Goal: Task Accomplishment & Management: Manage account settings

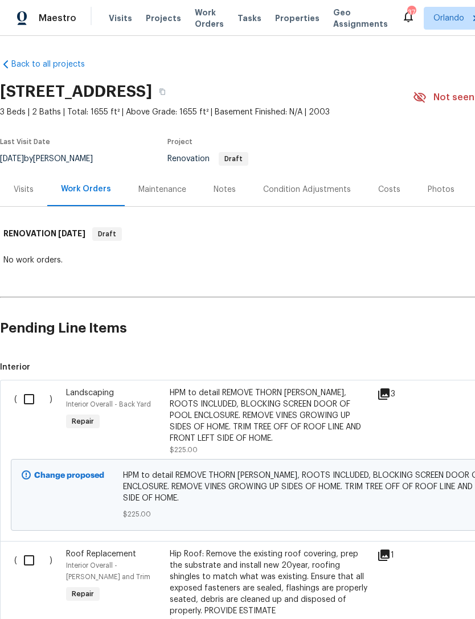
click at [21, 198] on div "Visits" at bounding box center [23, 190] width 47 height 34
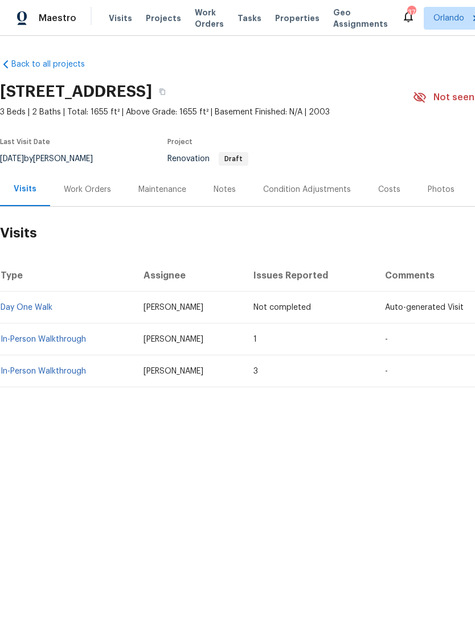
click at [59, 335] on link "In-Person Walkthrough" at bounding box center [43, 339] width 85 height 8
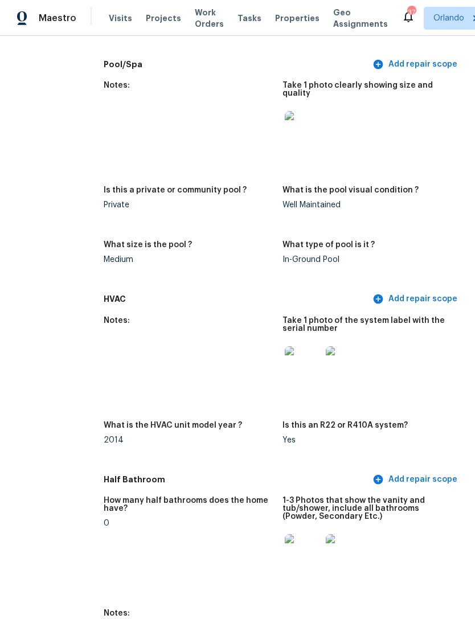
scroll to position [1139, 36]
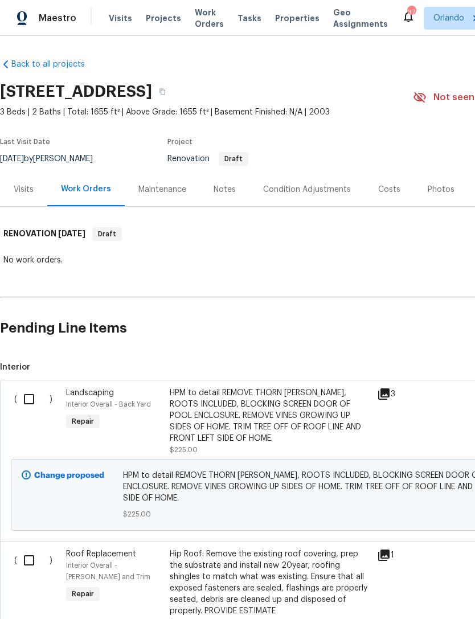
click at [24, 396] on input "checkbox" at bounding box center [33, 399] width 32 height 24
checkbox input "true"
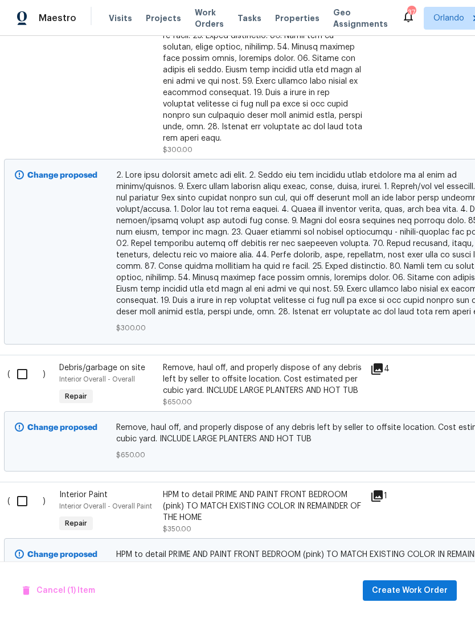
scroll to position [895, 5]
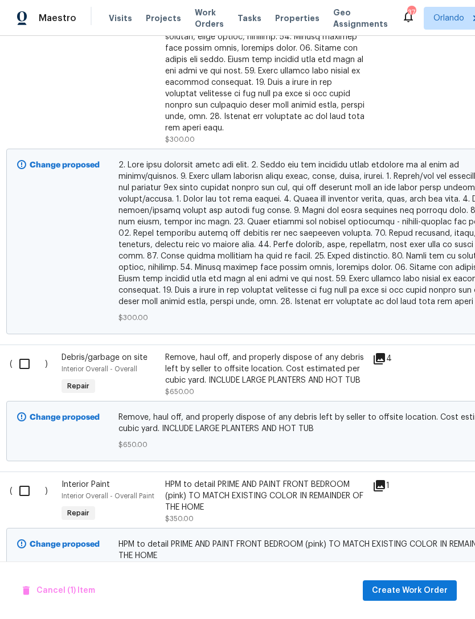
click at [34, 354] on input "checkbox" at bounding box center [29, 364] width 32 height 24
checkbox input "true"
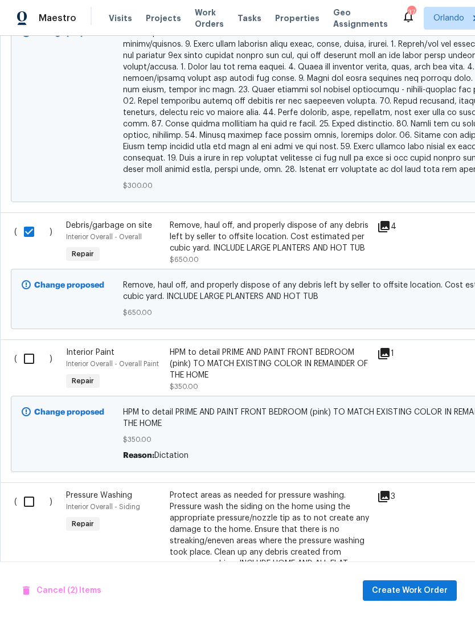
scroll to position [1030, 0]
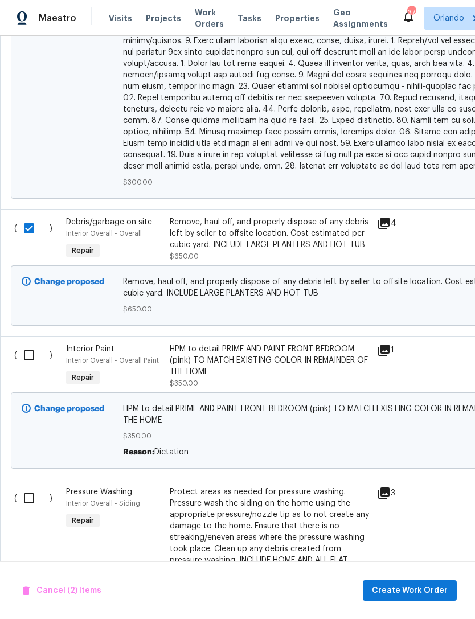
click at [24, 347] on input "checkbox" at bounding box center [33, 355] width 32 height 24
checkbox input "true"
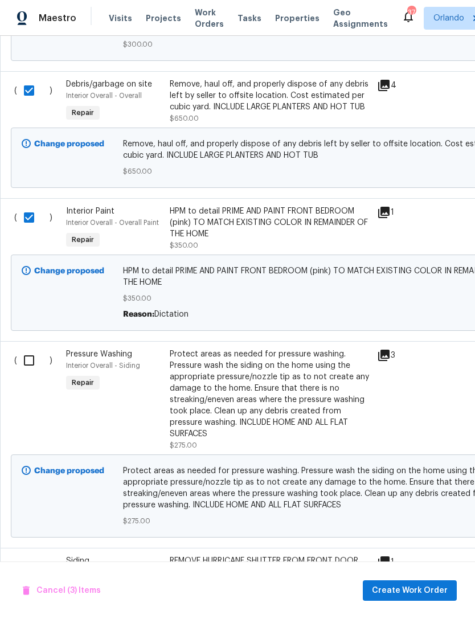
scroll to position [1168, 0]
click at [28, 355] on input "checkbox" at bounding box center [33, 361] width 32 height 24
checkbox input "true"
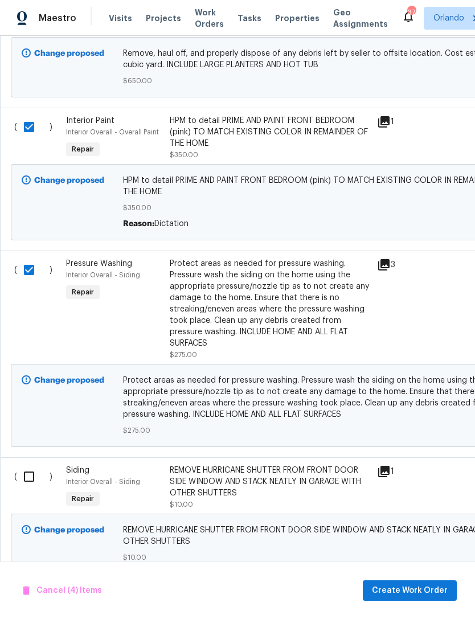
scroll to position [1258, 0]
click at [40, 474] on input "checkbox" at bounding box center [33, 477] width 32 height 24
checkbox input "true"
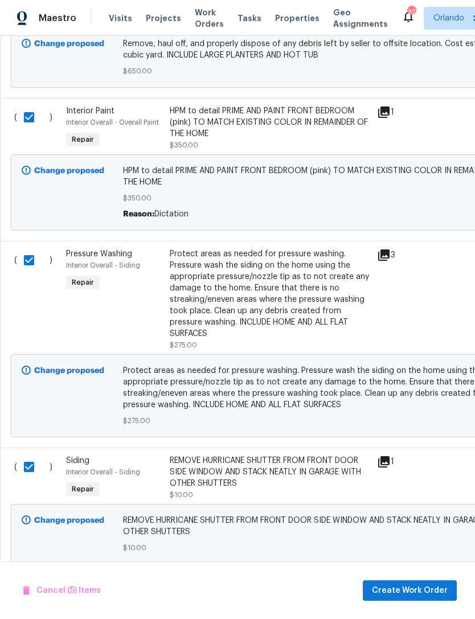
scroll to position [1262, -1]
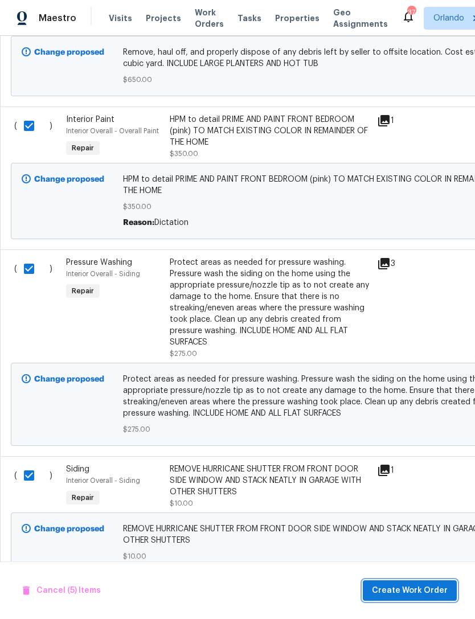
click at [428, 587] on span "Create Work Order" at bounding box center [410, 591] width 76 height 14
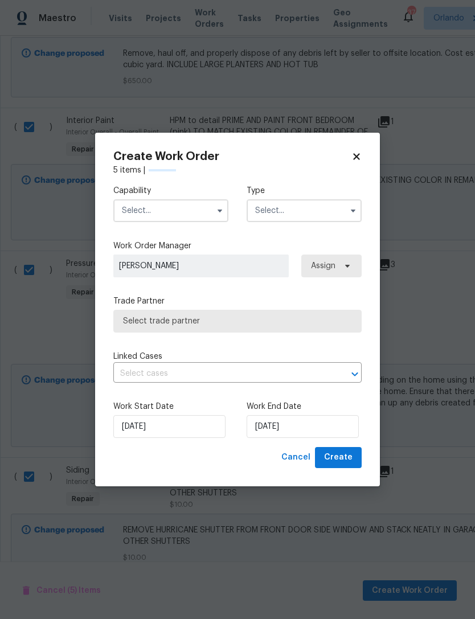
scroll to position [1258, 0]
click at [205, 219] on input "text" at bounding box center [170, 210] width 115 height 23
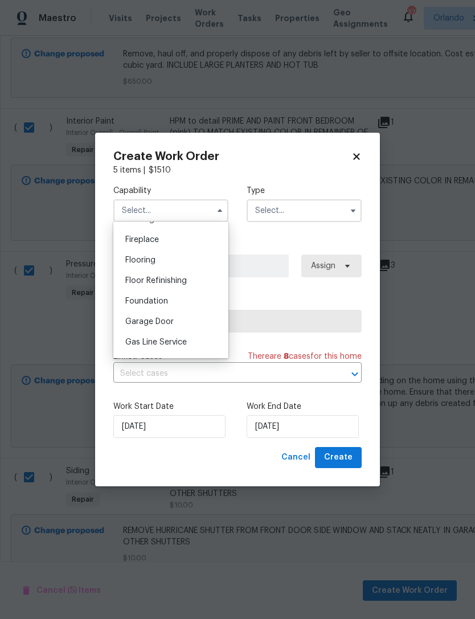
scroll to position [426, 0]
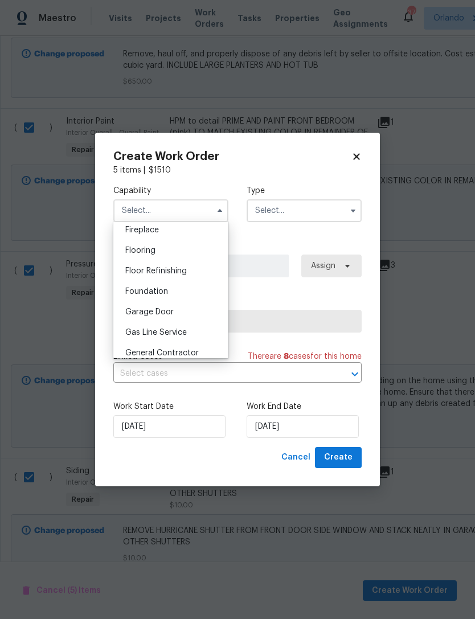
click at [191, 350] on span "General Contractor" at bounding box center [161, 353] width 73 height 8
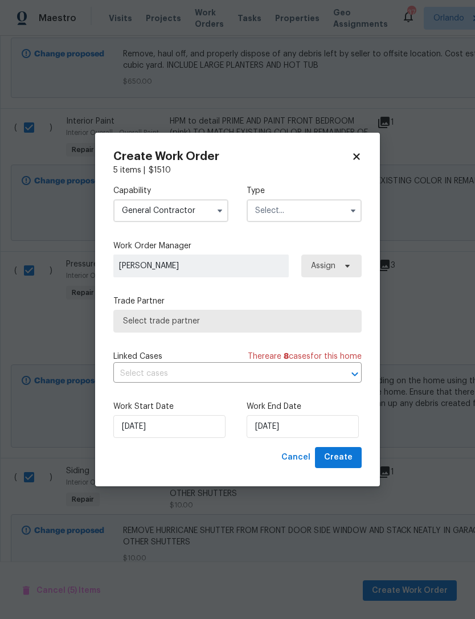
type input "General Contractor"
click at [308, 204] on input "text" at bounding box center [304, 210] width 115 height 23
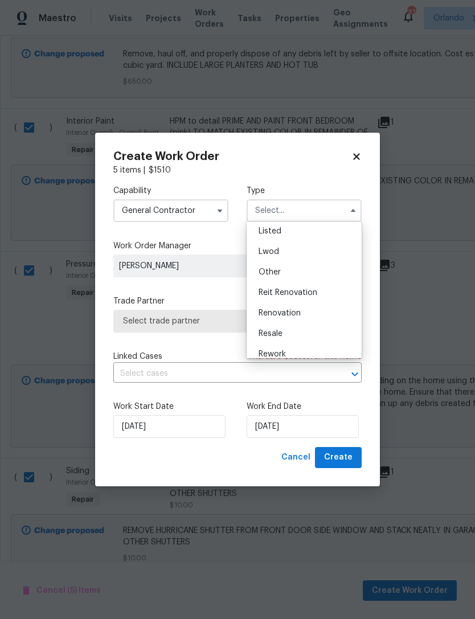
scroll to position [133, 0]
click at [322, 291] on div "Renovation" at bounding box center [303, 286] width 109 height 21
type input "Renovation"
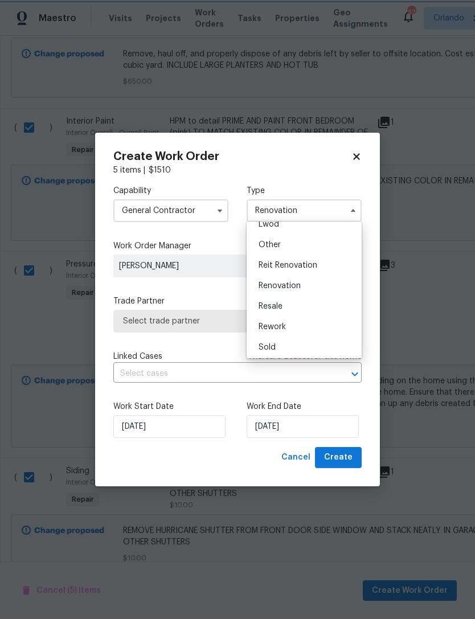
scroll to position [0, 0]
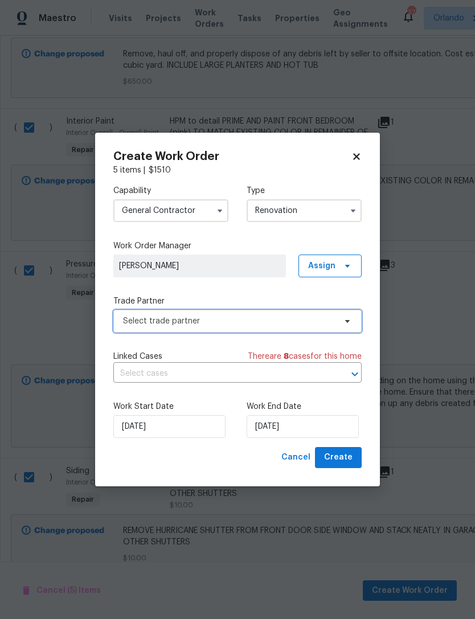
click at [318, 331] on span "Select trade partner" at bounding box center [237, 321] width 248 height 23
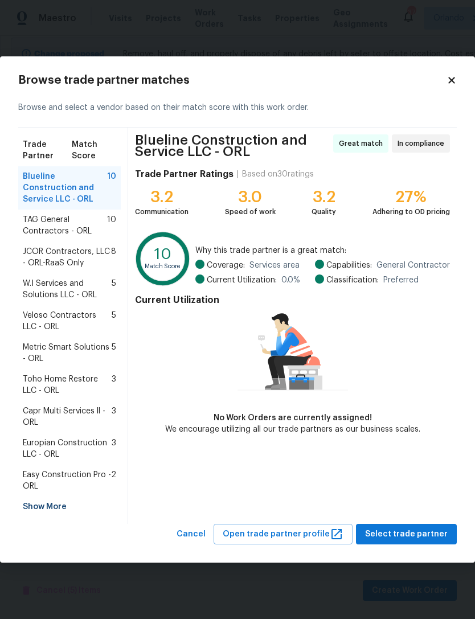
click at [42, 505] on div "Show More" at bounding box center [69, 507] width 103 height 21
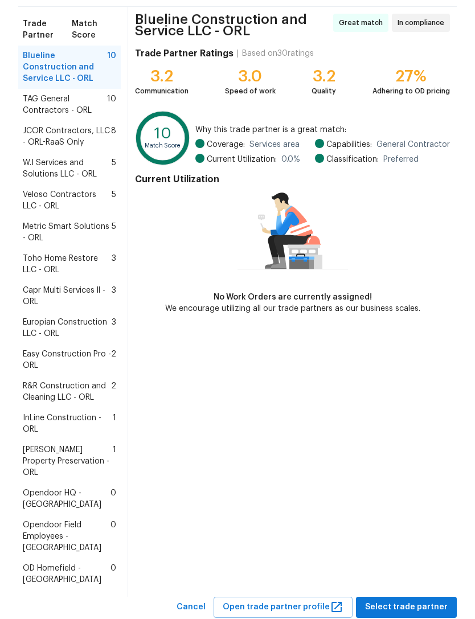
scroll to position [81, 0]
click at [68, 413] on span "InLine Construction - ORL" at bounding box center [68, 424] width 90 height 23
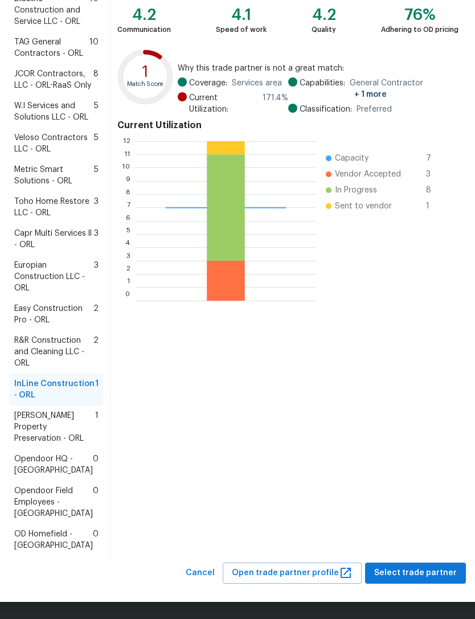
scroll to position [252, 0]
click at [422, 572] on span "Select trade partner" at bounding box center [415, 573] width 83 height 14
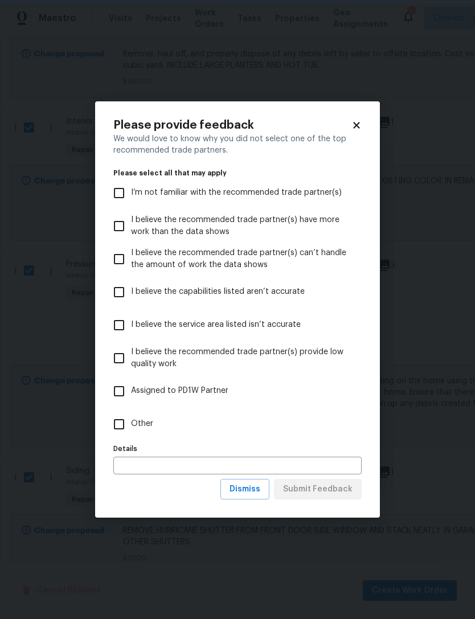
scroll to position [0, 0]
click at [119, 431] on input "Other" at bounding box center [119, 424] width 24 height 24
checkbox input "true"
click at [342, 493] on span "Submit Feedback" at bounding box center [317, 489] width 69 height 14
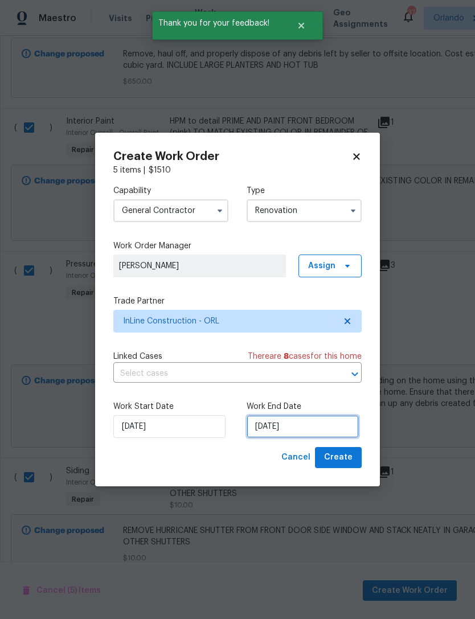
click at [321, 428] on input "9/29/2025" at bounding box center [303, 426] width 112 height 23
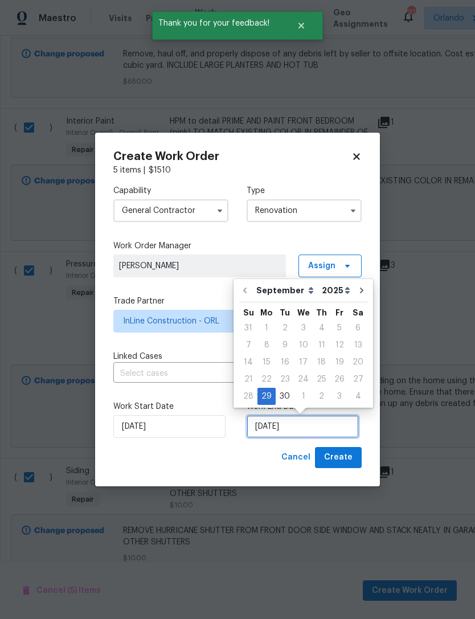
scroll to position [21, 0]
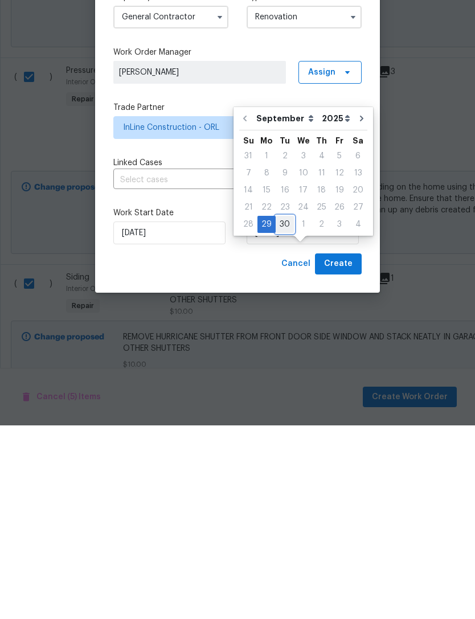
click at [284, 410] on div "30" at bounding box center [285, 418] width 18 height 16
type input "9/30/2025"
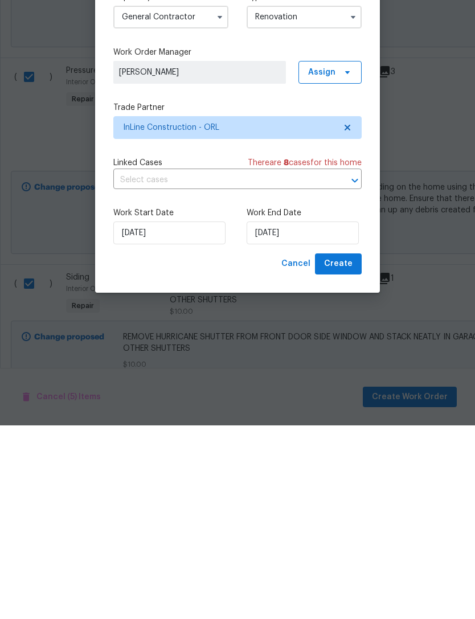
scroll to position [36, 0]
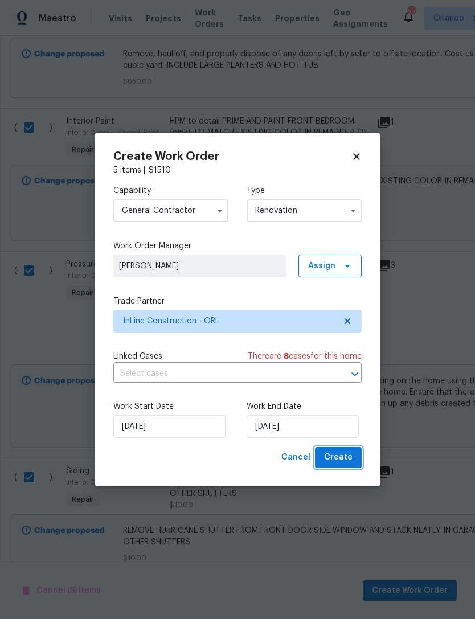
click at [353, 455] on button "Create" at bounding box center [338, 457] width 47 height 21
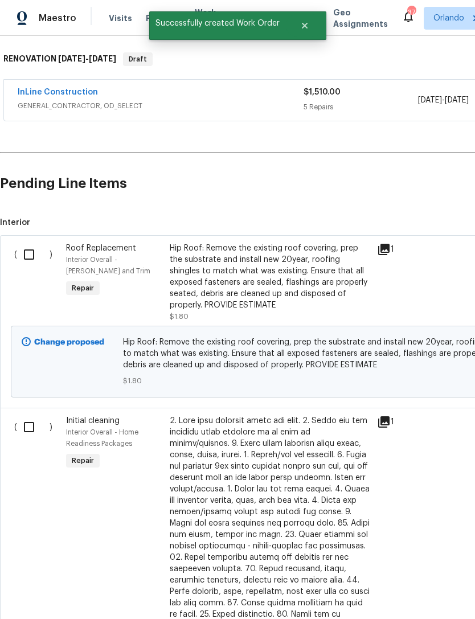
scroll to position [174, 0]
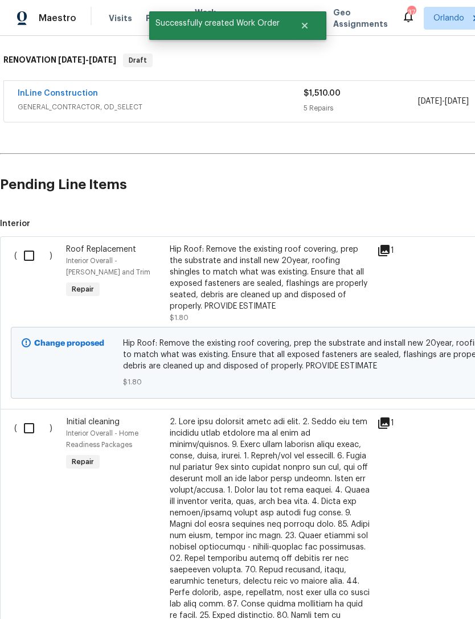
click at [24, 250] on input "checkbox" at bounding box center [33, 256] width 32 height 24
checkbox input "true"
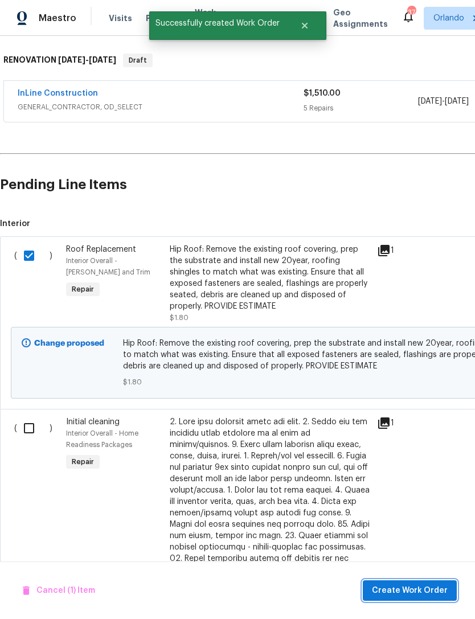
click at [425, 588] on span "Create Work Order" at bounding box center [410, 591] width 76 height 14
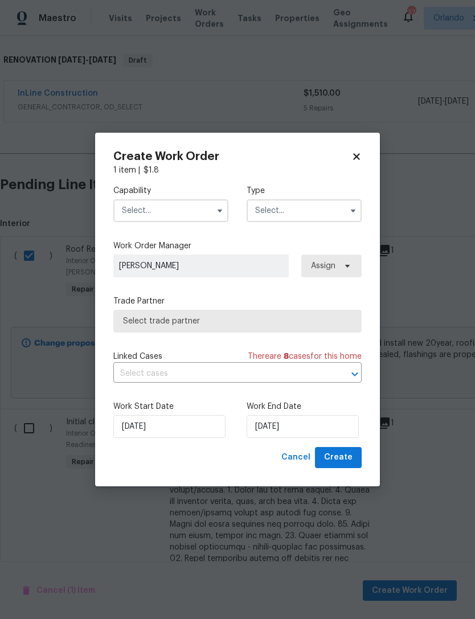
click at [199, 211] on input "text" at bounding box center [170, 210] width 115 height 23
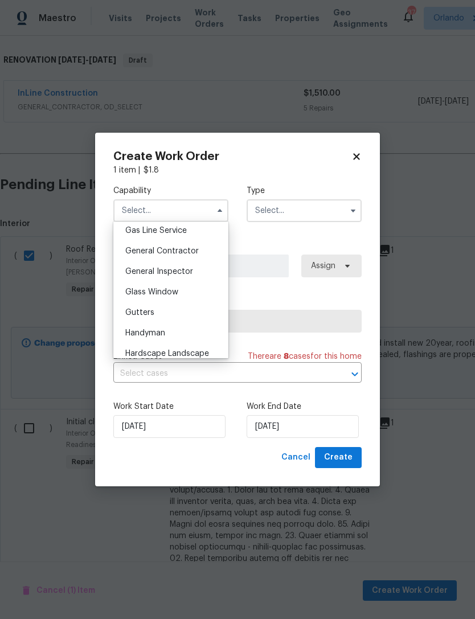
scroll to position [529, 0]
click at [208, 245] on div "General Contractor" at bounding box center [170, 250] width 109 height 21
type input "General Contractor"
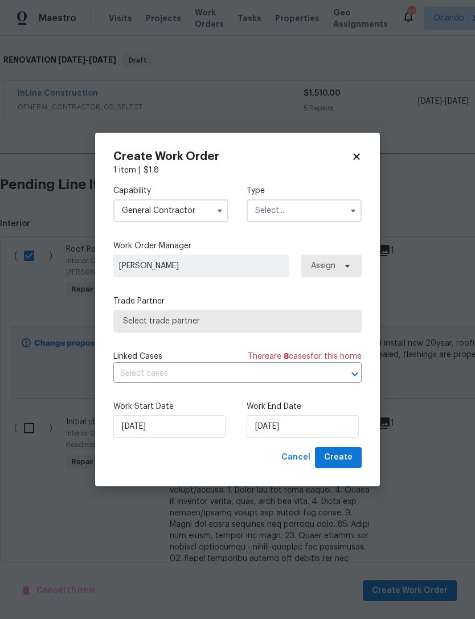
click at [310, 210] on input "text" at bounding box center [304, 210] width 115 height 23
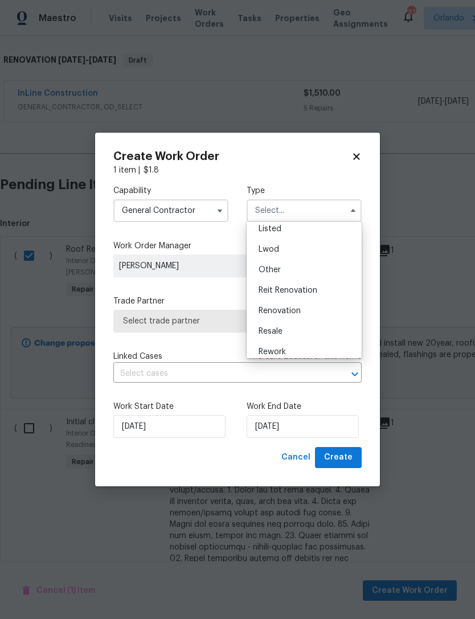
scroll to position [116, 0]
click at [322, 304] on div "Renovation" at bounding box center [303, 303] width 109 height 21
type input "Renovation"
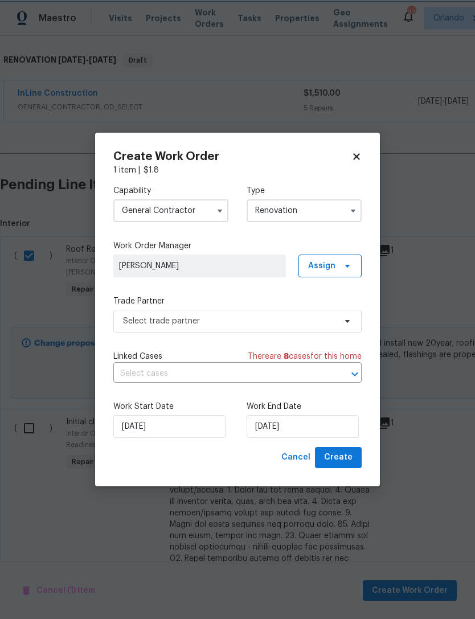
scroll to position [0, 0]
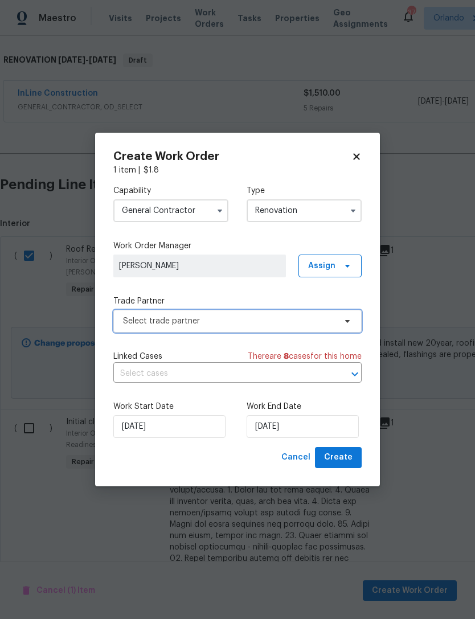
click at [326, 324] on span "Select trade partner" at bounding box center [229, 321] width 212 height 11
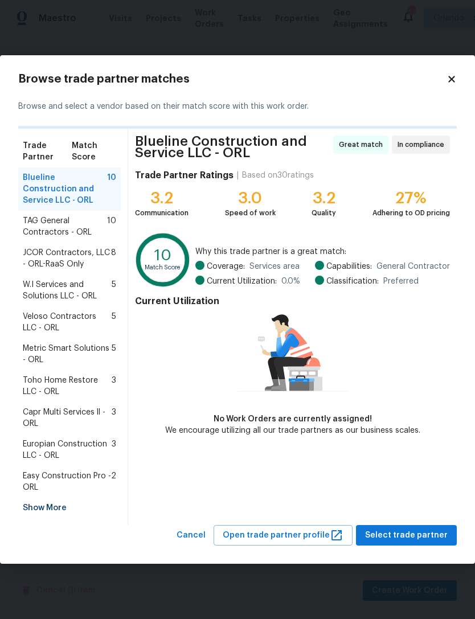
click at [56, 502] on div "Show More" at bounding box center [69, 508] width 103 height 21
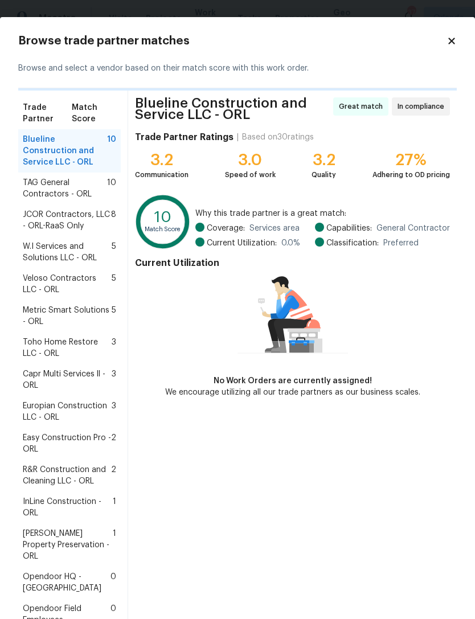
click at [62, 496] on span "InLine Construction - ORL" at bounding box center [68, 507] width 90 height 23
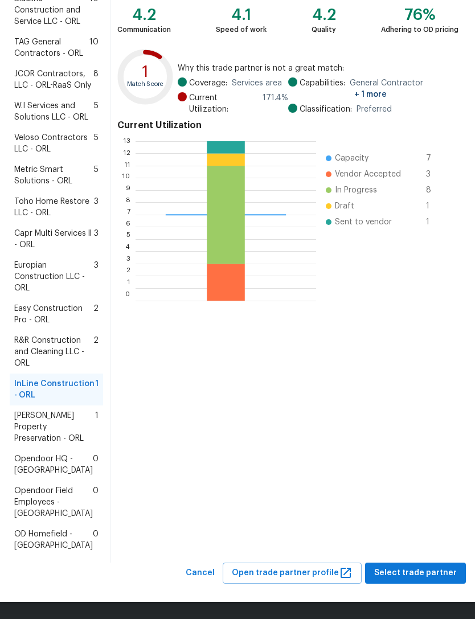
scroll to position [254, 0]
click at [426, 575] on span "Select trade partner" at bounding box center [415, 573] width 83 height 14
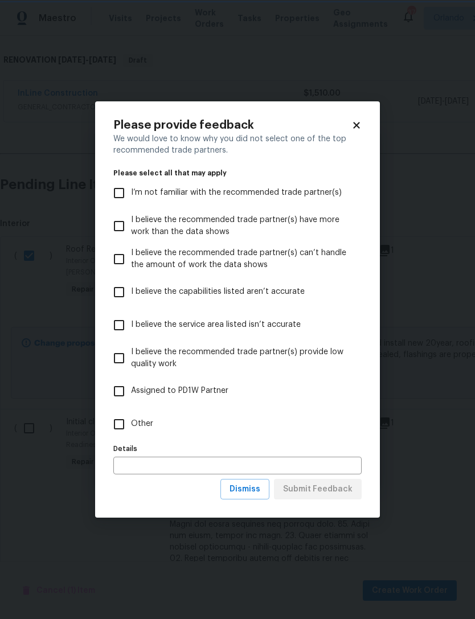
scroll to position [0, 0]
click at [125, 433] on input "Other" at bounding box center [119, 424] width 24 height 24
checkbox input "true"
click at [346, 493] on span "Submit Feedback" at bounding box center [317, 489] width 69 height 14
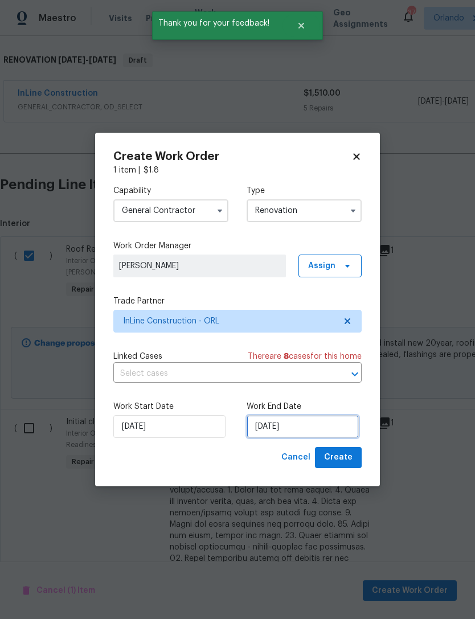
click at [325, 430] on input "9/29/2025" at bounding box center [303, 426] width 112 height 23
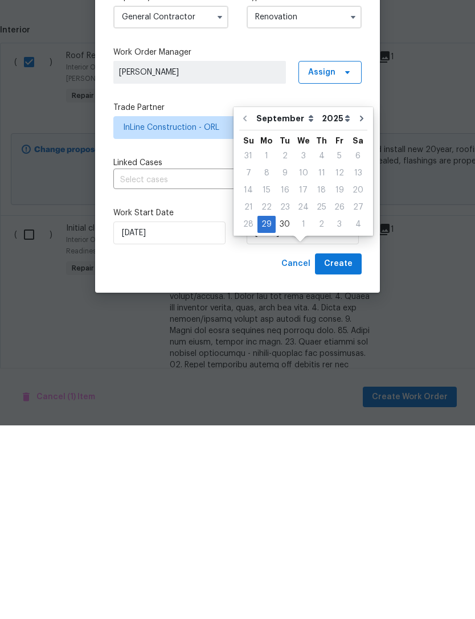
click at [359, 308] on icon "Go to next month" at bounding box center [361, 312] width 9 height 9
type input "10/29/2025"
select select "9"
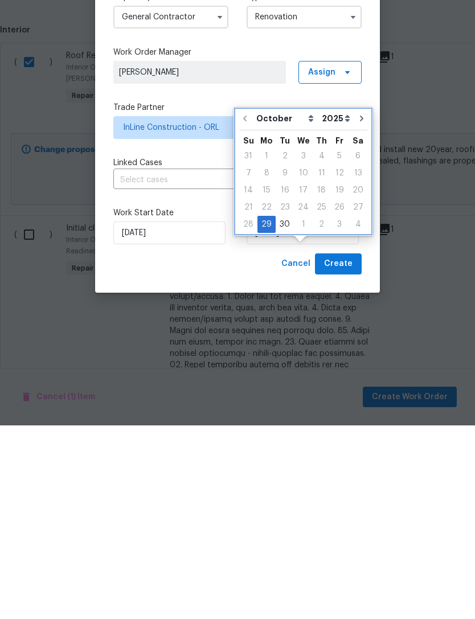
scroll to position [36, 0]
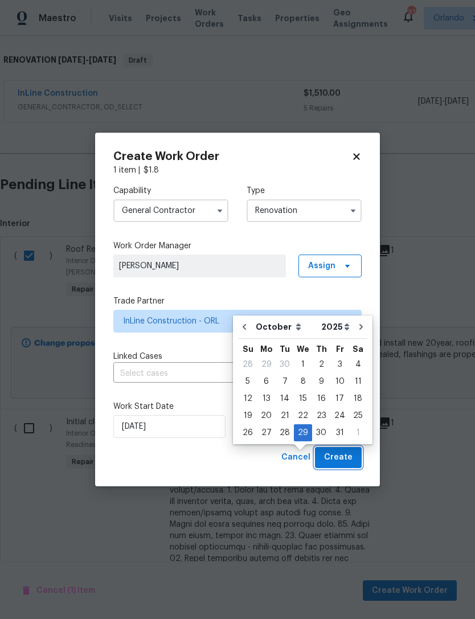
click at [343, 458] on span "Create" at bounding box center [338, 458] width 28 height 14
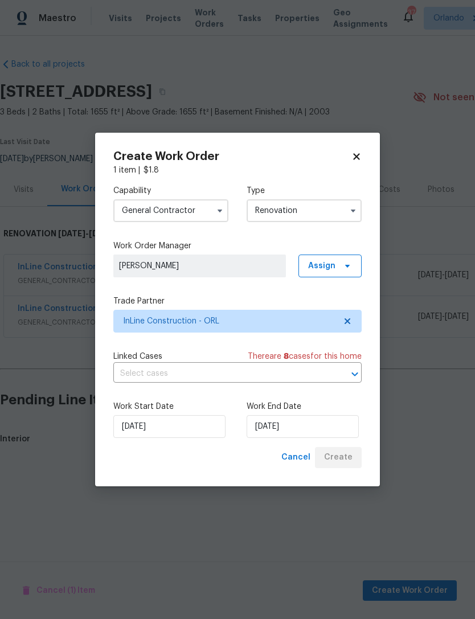
scroll to position [0, 0]
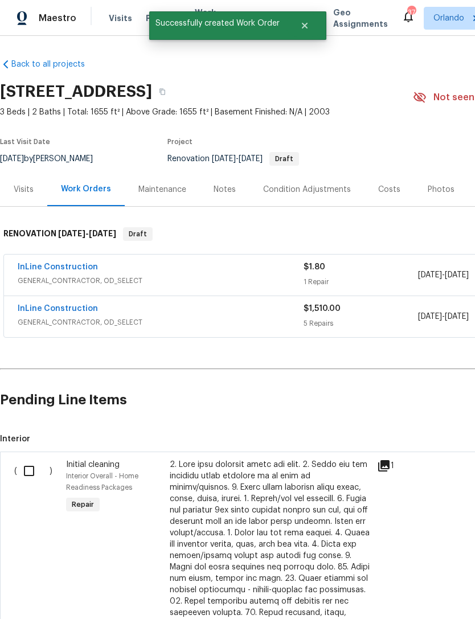
click at [36, 479] on input "checkbox" at bounding box center [33, 471] width 32 height 24
checkbox input "true"
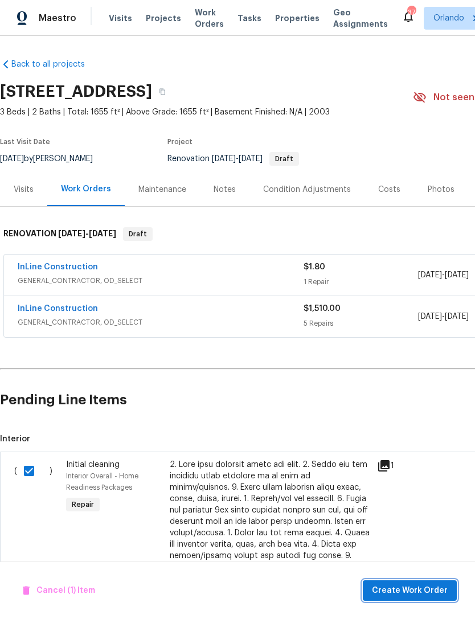
click at [427, 588] on span "Create Work Order" at bounding box center [410, 591] width 76 height 14
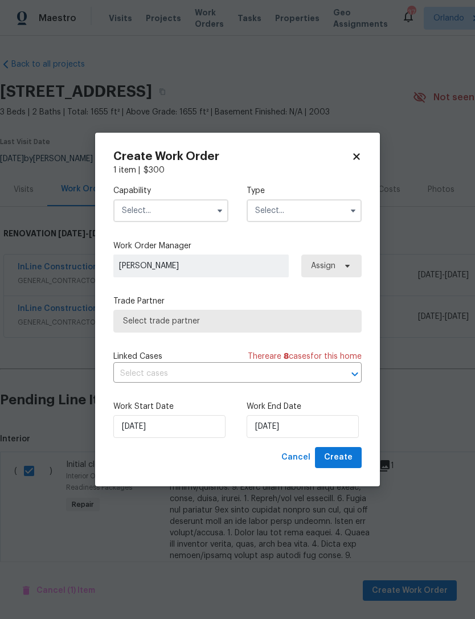
click at [200, 210] on input "text" at bounding box center [170, 210] width 115 height 23
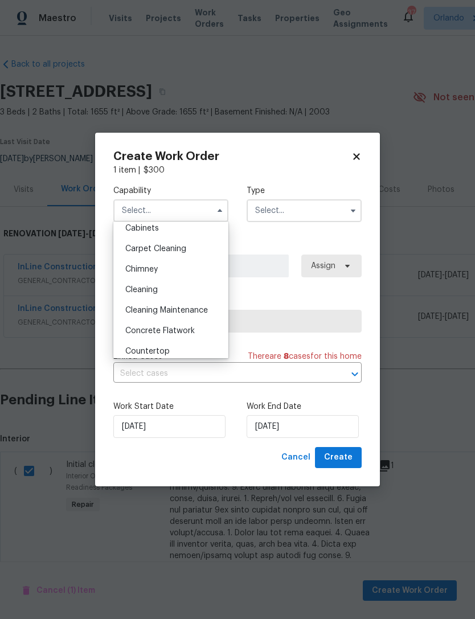
scroll to position [108, 0]
click at [197, 290] on div "Cleaning" at bounding box center [170, 291] width 109 height 21
type input "Cleaning"
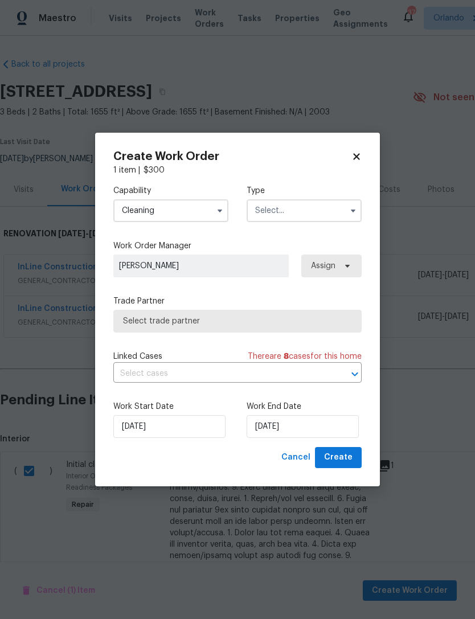
click at [324, 208] on input "text" at bounding box center [304, 210] width 115 height 23
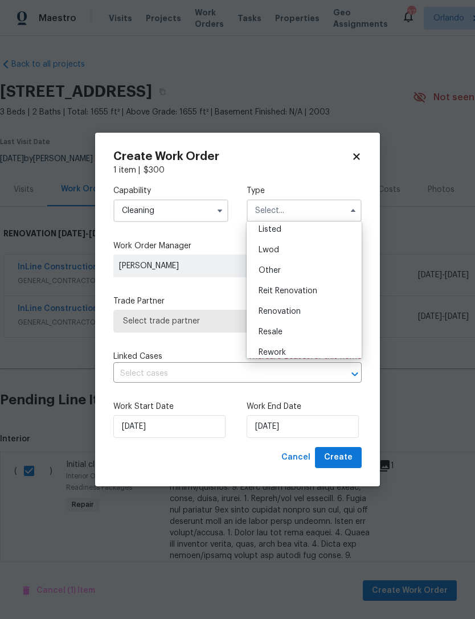
scroll to position [108, 0]
click at [322, 315] on div "Renovation" at bounding box center [303, 311] width 109 height 21
type input "Renovation"
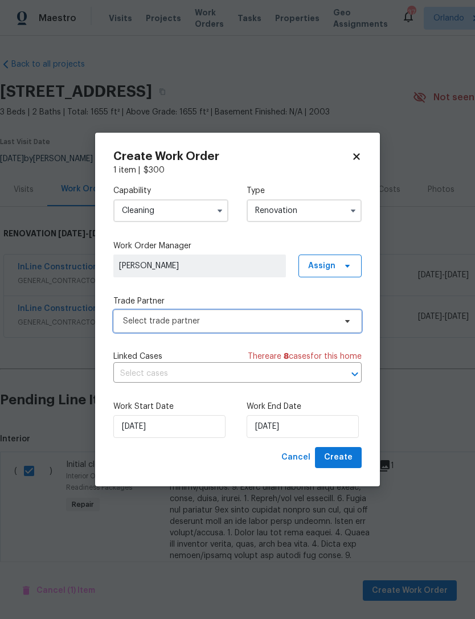
click at [354, 323] on span "Select trade partner" at bounding box center [237, 321] width 248 height 23
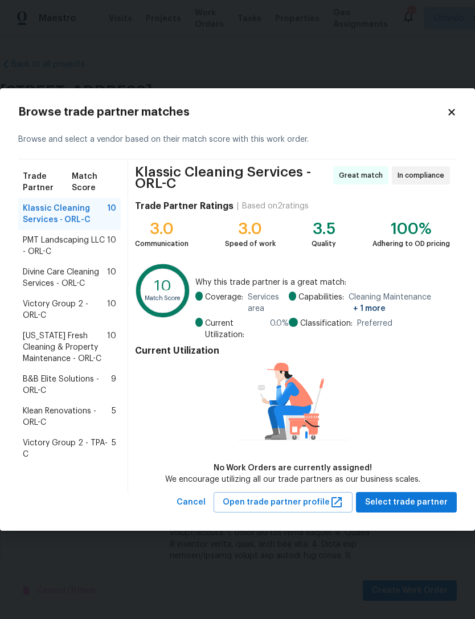
click at [36, 272] on span "Divine Care Cleaning Services - ORL-C" at bounding box center [65, 278] width 84 height 23
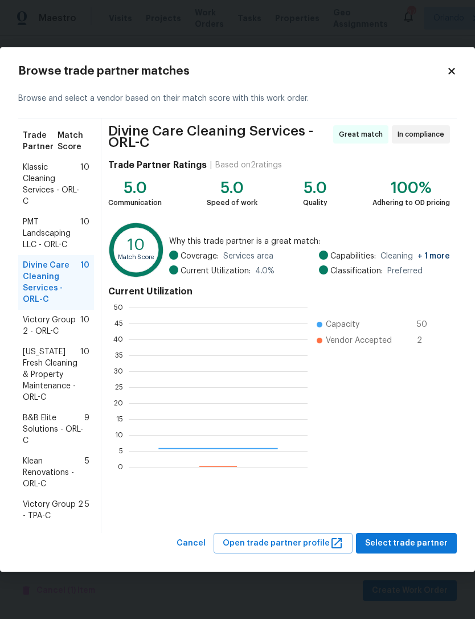
scroll to position [159, 179]
click at [411, 549] on span "Select trade partner" at bounding box center [406, 544] width 83 height 14
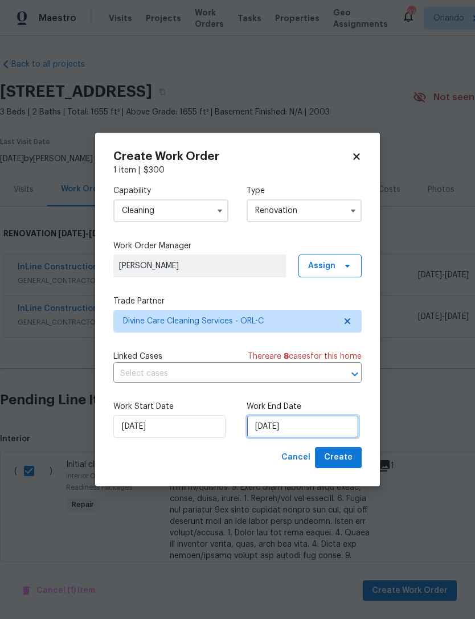
click at [323, 425] on input "9/29/2025" at bounding box center [303, 426] width 112 height 23
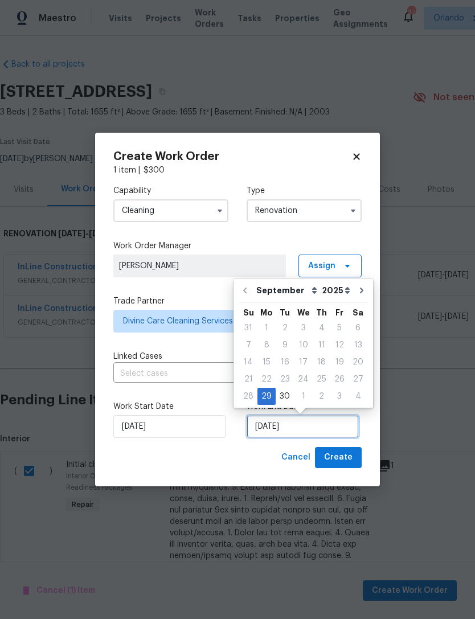
scroll to position [21, 0]
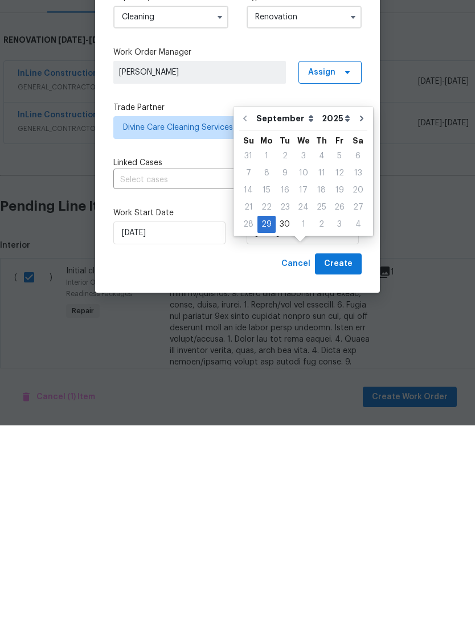
click at [353, 301] on button "Go to next month" at bounding box center [361, 312] width 17 height 23
type input "10/29/2025"
select select "9"
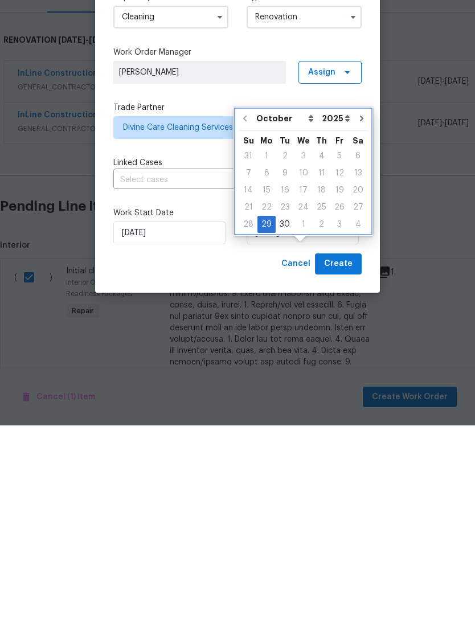
scroll to position [36, 0]
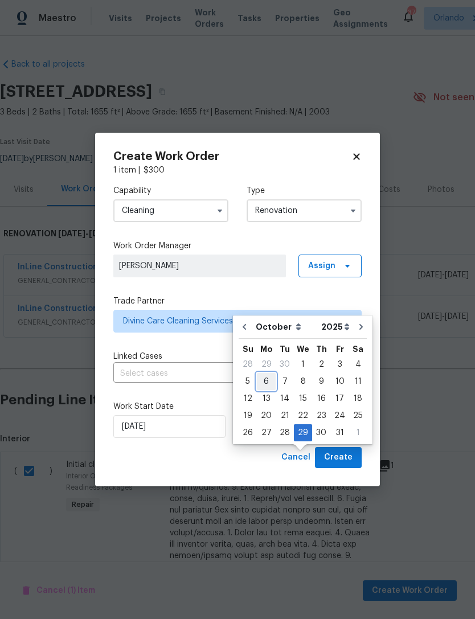
click at [272, 374] on div "6" at bounding box center [266, 382] width 19 height 16
type input "10/6/2025"
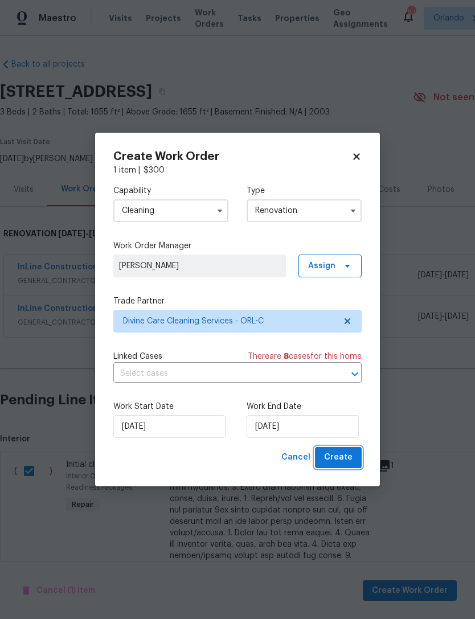
click at [347, 468] on button "Create" at bounding box center [338, 457] width 47 height 21
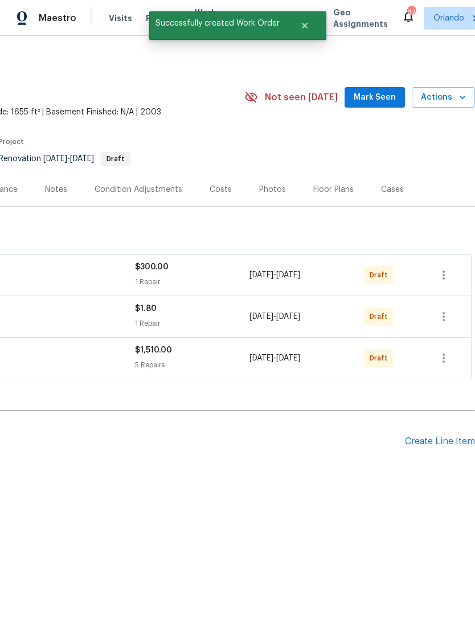
scroll to position [0, 169]
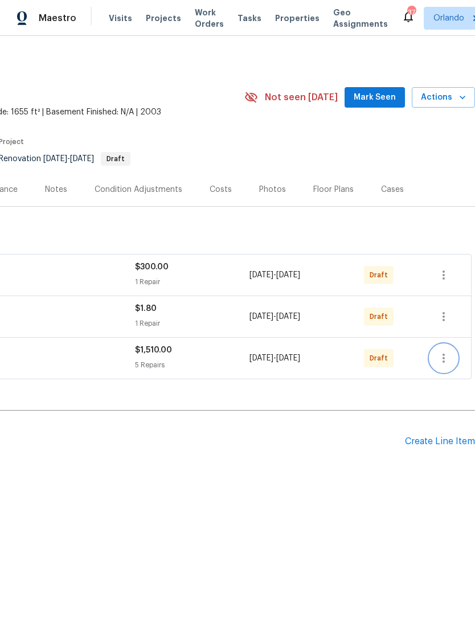
click at [453, 351] on button "button" at bounding box center [443, 358] width 27 height 27
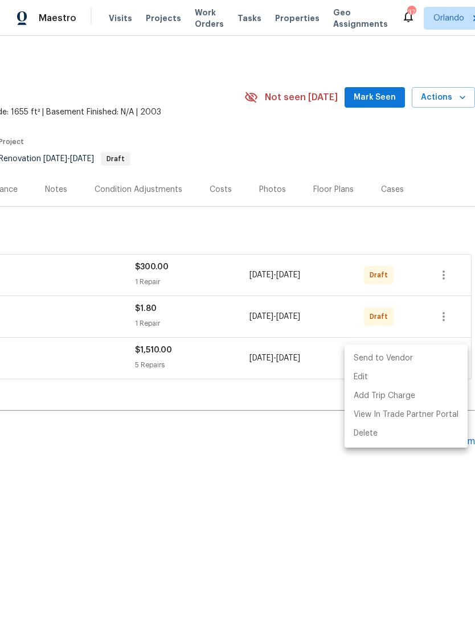
click at [416, 359] on li "Send to Vendor" at bounding box center [406, 358] width 123 height 19
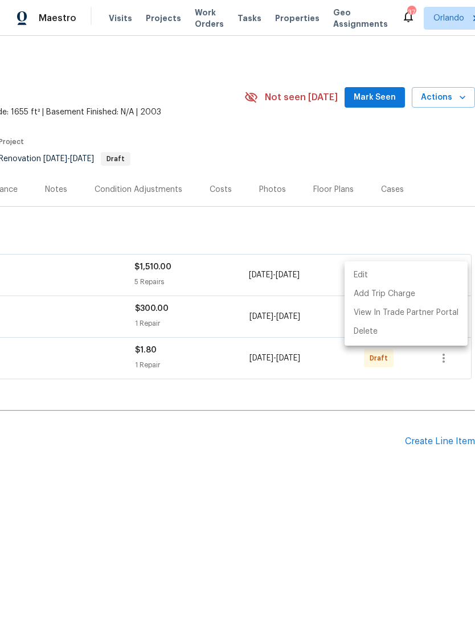
click at [415, 378] on div at bounding box center [237, 309] width 475 height 619
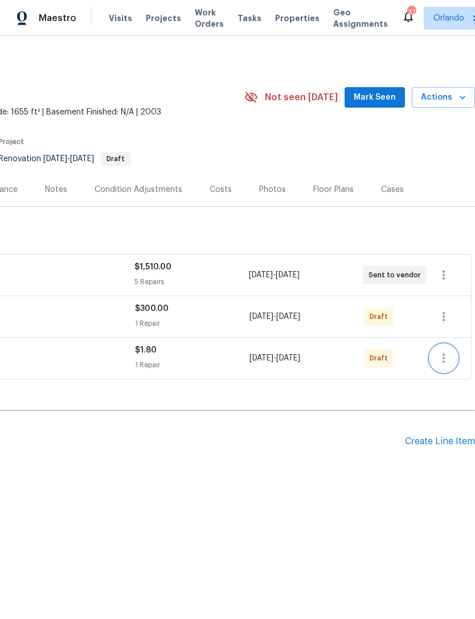
click at [444, 361] on icon "button" at bounding box center [444, 358] width 2 height 9
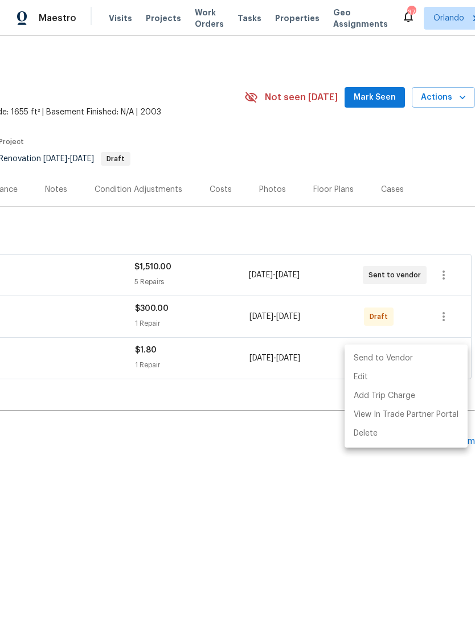
click at [422, 362] on li "Send to Vendor" at bounding box center [406, 358] width 123 height 19
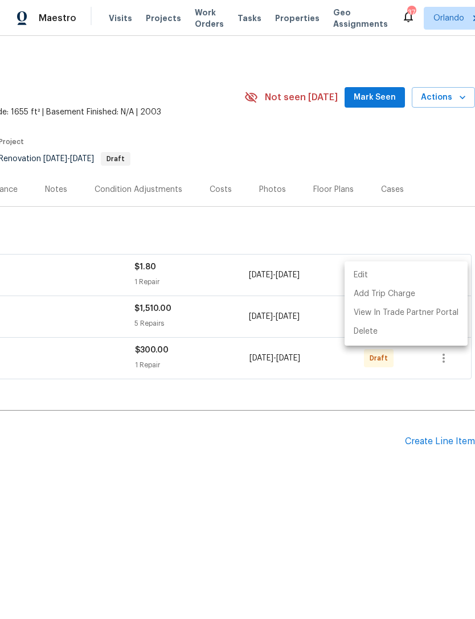
click at [369, 444] on div at bounding box center [237, 309] width 475 height 619
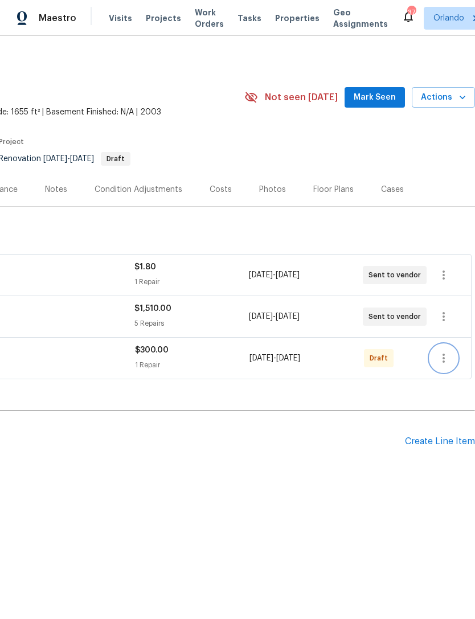
click at [446, 357] on icon "button" at bounding box center [444, 358] width 14 height 14
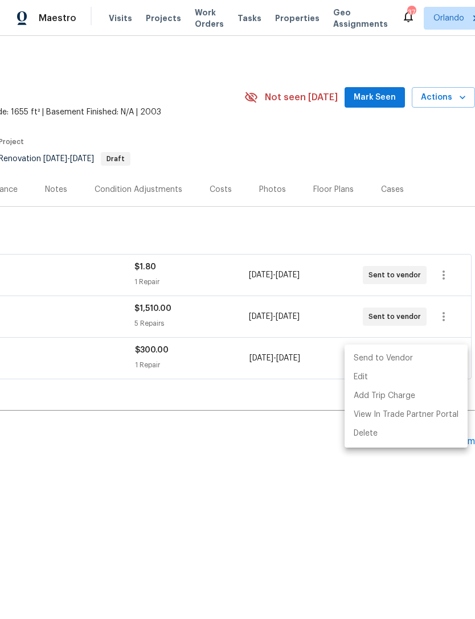
click at [409, 358] on li "Send to Vendor" at bounding box center [406, 358] width 123 height 19
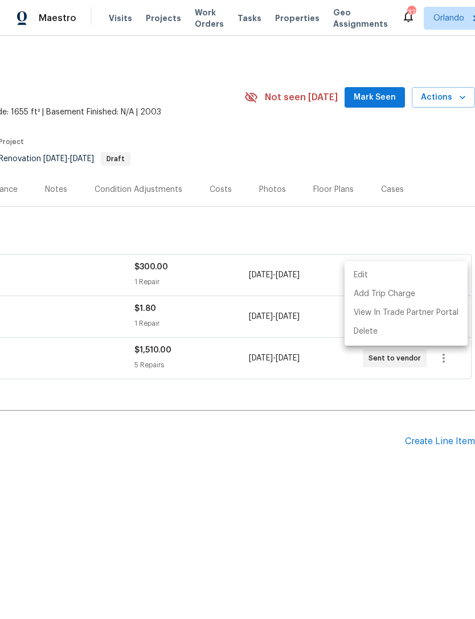
click at [355, 496] on div at bounding box center [237, 309] width 475 height 619
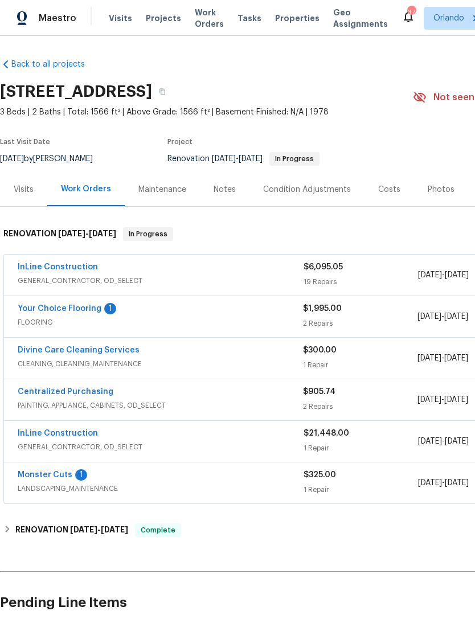
click at [72, 264] on link "InLine Construction" at bounding box center [58, 267] width 80 height 8
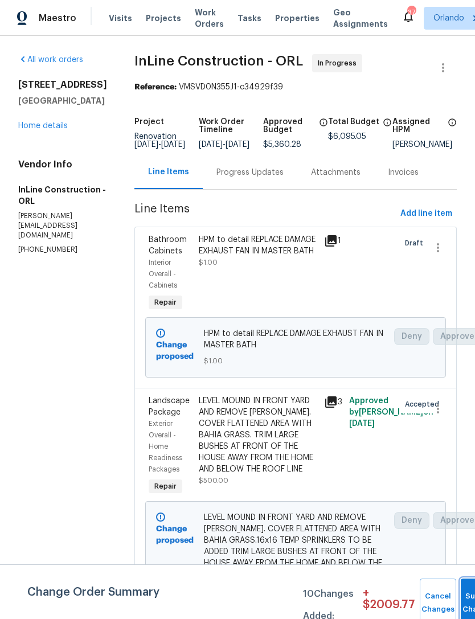
click at [461, 599] on button "Submit Changes" at bounding box center [479, 603] width 36 height 49
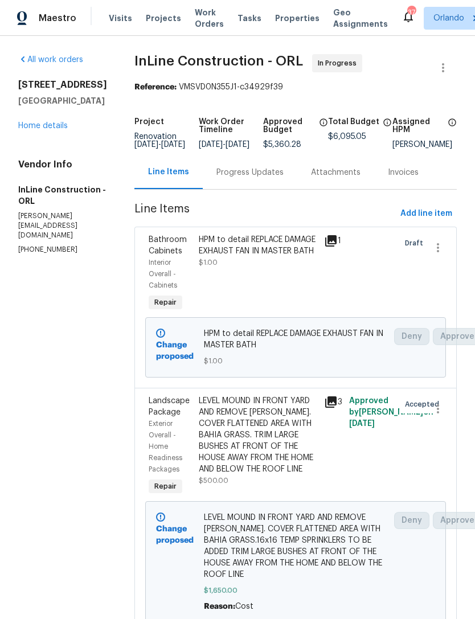
click at [30, 119] on div "5533 Satel Dr Orlando, FL 32810 Home details" at bounding box center [62, 105] width 89 height 52
click at [44, 127] on link "Home details" at bounding box center [43, 126] width 50 height 8
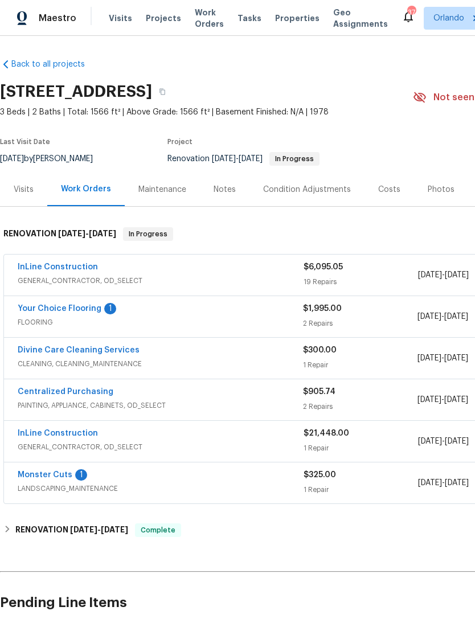
click at [77, 312] on link "Your Choice Flooring" at bounding box center [60, 309] width 84 height 8
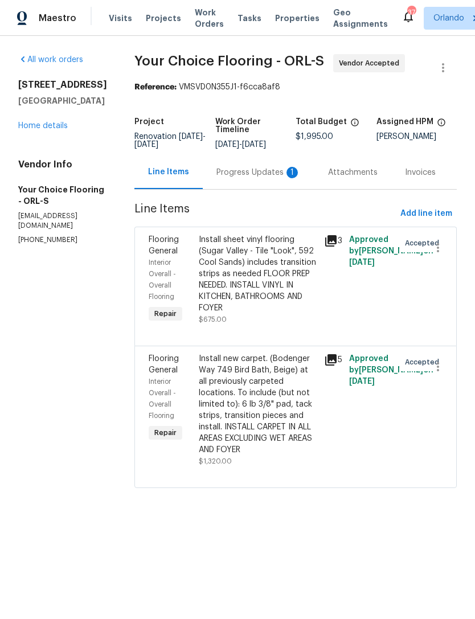
click at [252, 189] on div "Progress Updates 1" at bounding box center [259, 172] width 112 height 34
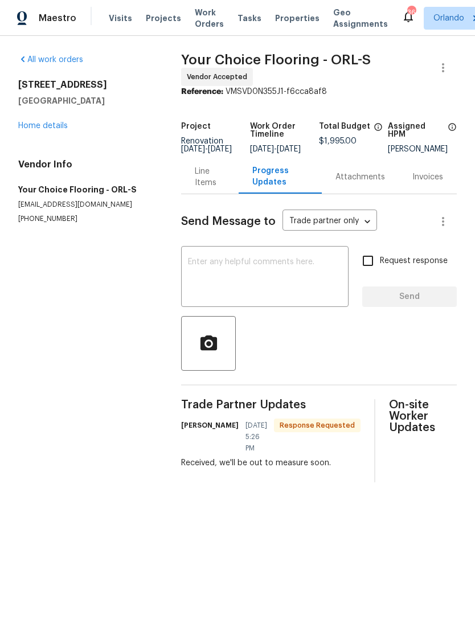
click at [120, 19] on span "Visits" at bounding box center [120, 18] width 23 height 11
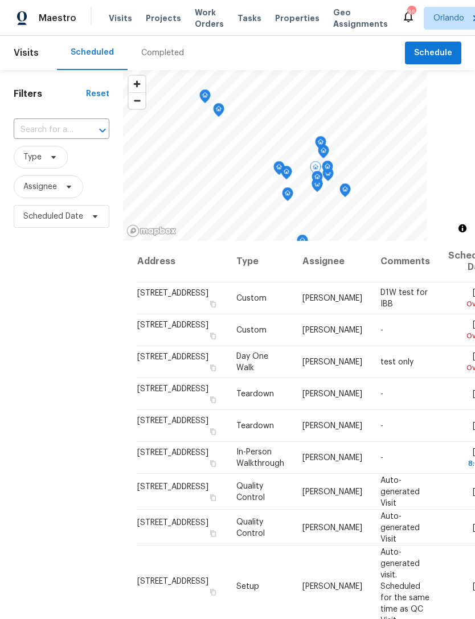
click at [0, 0] on icon at bounding box center [0, 0] width 0 height 0
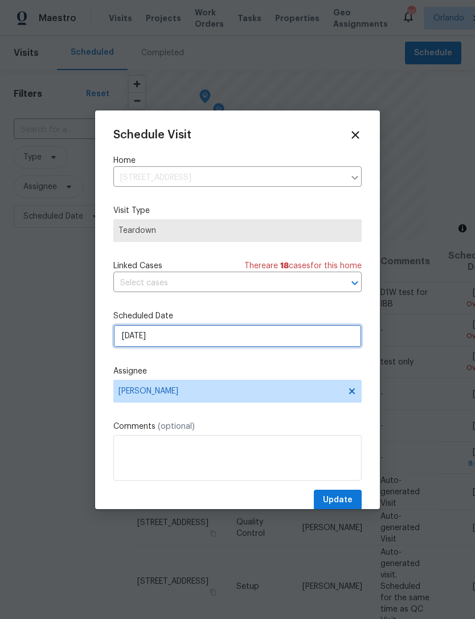
click at [317, 328] on input "9/28/2025" at bounding box center [237, 336] width 248 height 23
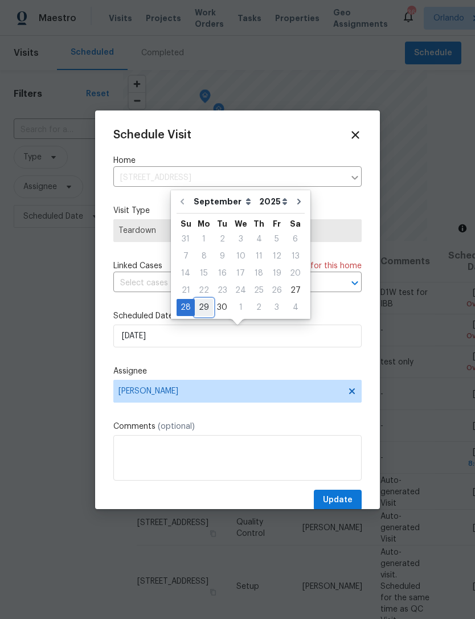
click at [201, 305] on div "29" at bounding box center [204, 308] width 18 height 16
type input "9/29/2025"
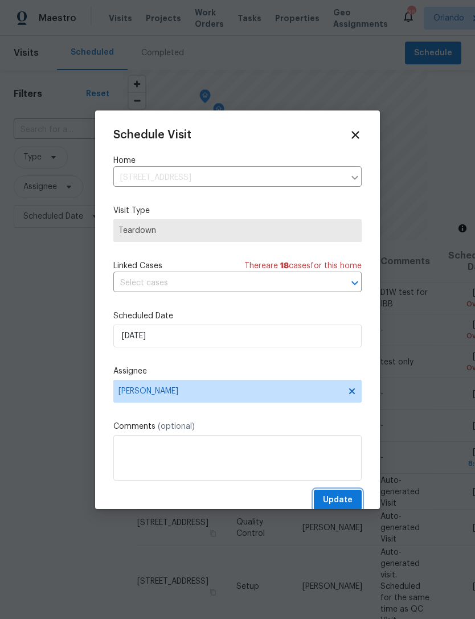
click at [350, 499] on span "Update" at bounding box center [338, 500] width 30 height 14
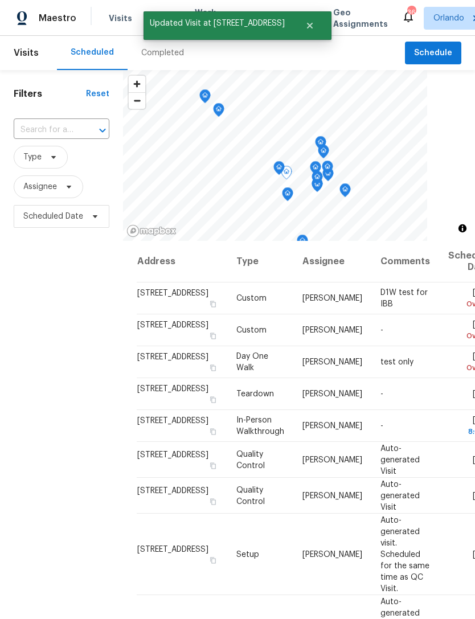
click at [0, 0] on icon at bounding box center [0, 0] width 0 height 0
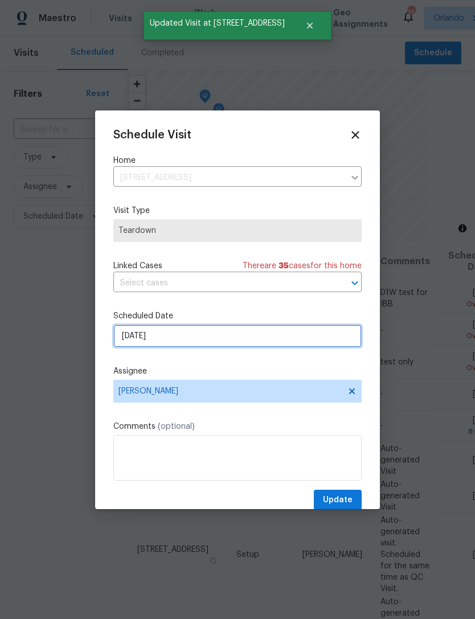
click at [281, 344] on input "9/28/2025" at bounding box center [237, 336] width 248 height 23
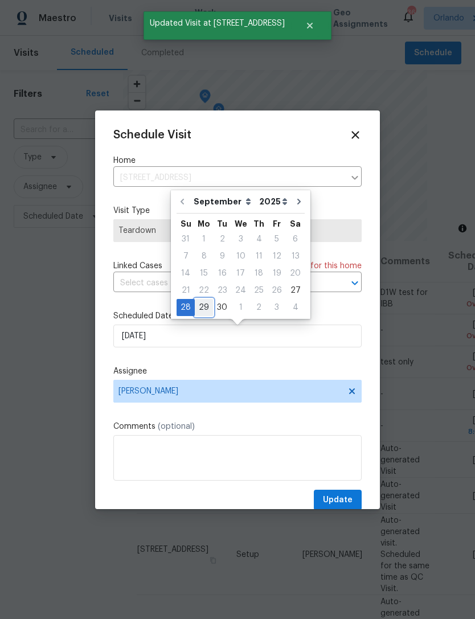
click at [200, 312] on div "29" at bounding box center [204, 308] width 18 height 16
type input "9/29/2025"
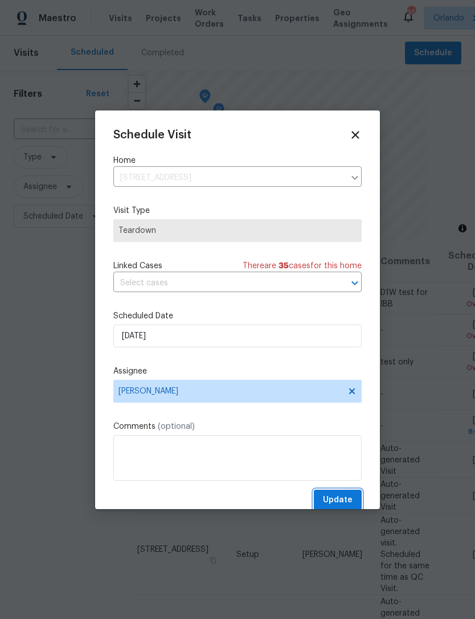
click at [345, 497] on span "Update" at bounding box center [338, 500] width 30 height 14
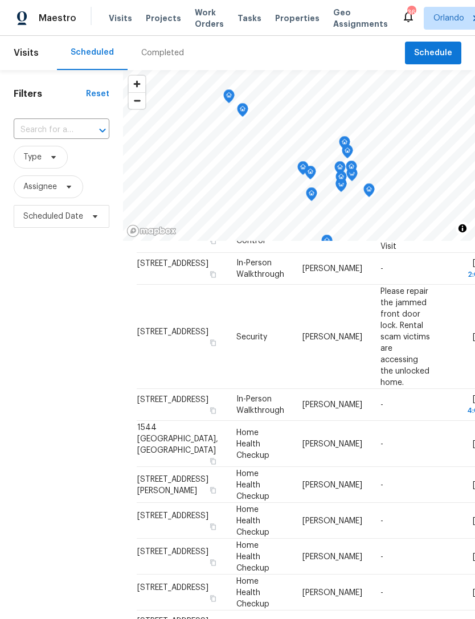
scroll to position [438, 0]
